Goal: Find specific page/section: Find specific page/section

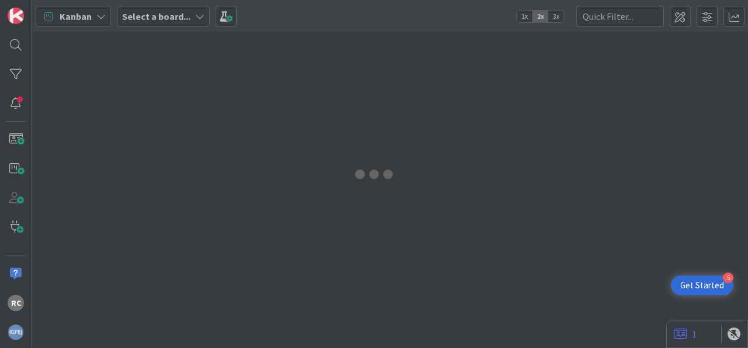
type input "isupport"
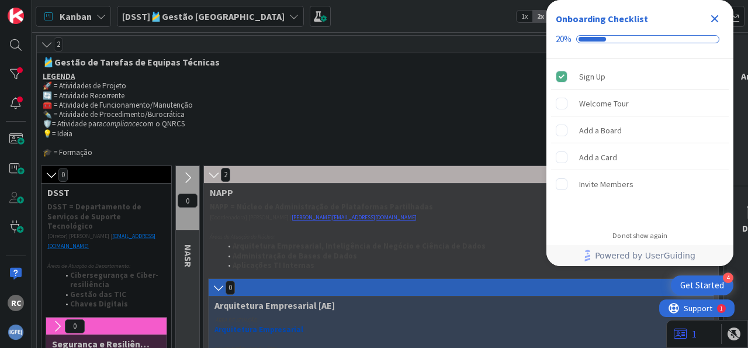
click at [717, 17] on icon "Close Checklist" at bounding box center [715, 19] width 8 height 8
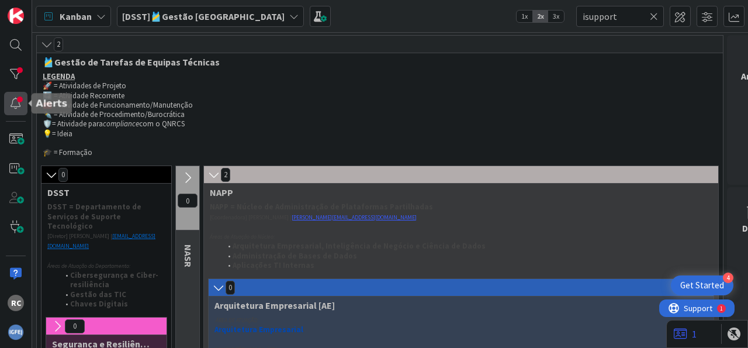
click at [19, 105] on div at bounding box center [15, 103] width 23 height 23
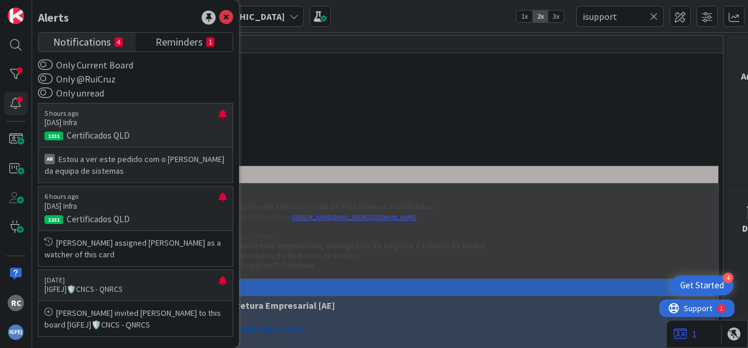
click at [110, 119] on p "[DAS] Infra" at bounding box center [131, 122] width 174 height 11
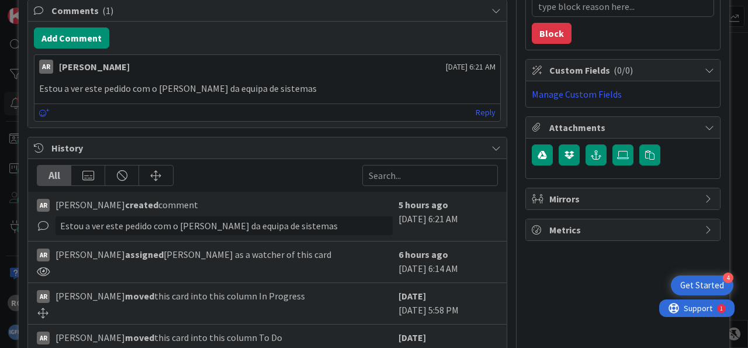
type textarea "x"
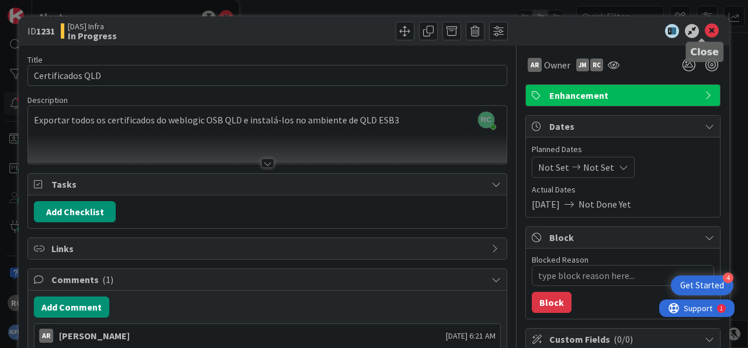
drag, startPoint x: 710, startPoint y: 32, endPoint x: 700, endPoint y: 33, distance: 10.6
click at [707, 32] on div at bounding box center [617, 31] width 207 height 14
click at [705, 32] on icon at bounding box center [712, 31] width 14 height 14
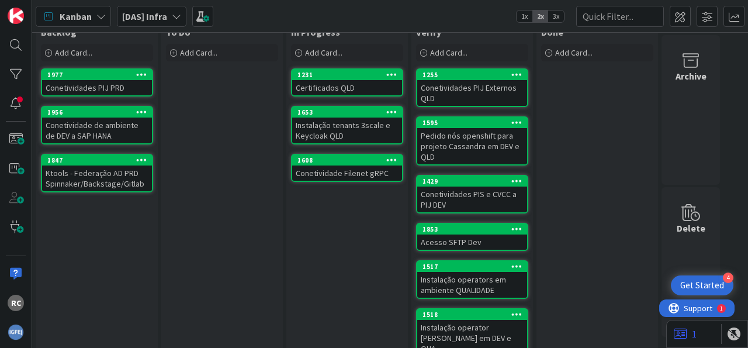
scroll to position [44, 0]
